Goal: Task Accomplishment & Management: Manage account settings

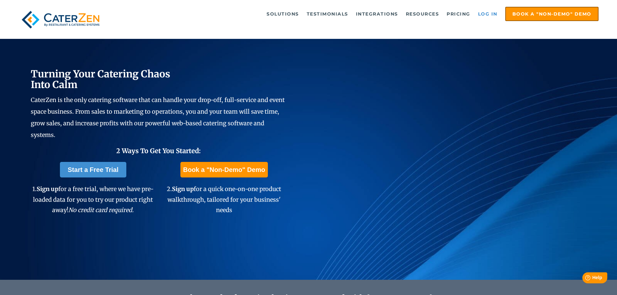
drag, startPoint x: 481, startPoint y: 13, endPoint x: 427, endPoint y: 3, distance: 54.3
click at [480, 13] on link "Log in" at bounding box center [488, 13] width 26 height 13
click at [493, 18] on link "Log in" at bounding box center [488, 13] width 26 height 13
click at [483, 12] on link "Log in" at bounding box center [488, 13] width 26 height 13
